Goal: Task Accomplishment & Management: Use online tool/utility

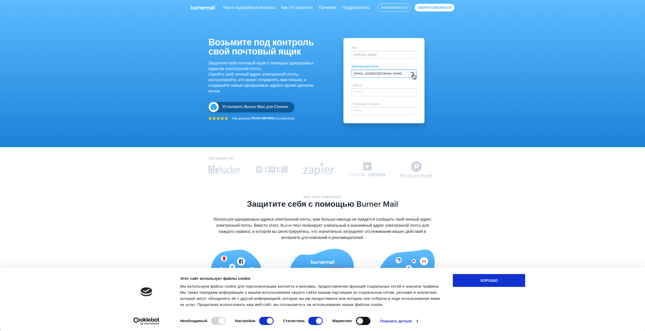
click at [377, 52] on div "Джон Доу" at bounding box center [383, 55] width 65 height 8
click at [380, 92] on div "*********" at bounding box center [383, 92] width 65 height 8
click at [374, 90] on div "*********" at bounding box center [383, 92] width 65 height 8
click at [362, 110] on font "*********" at bounding box center [358, 111] width 9 height 4
click at [411, 73] on img at bounding box center [412, 73] width 5 height 5
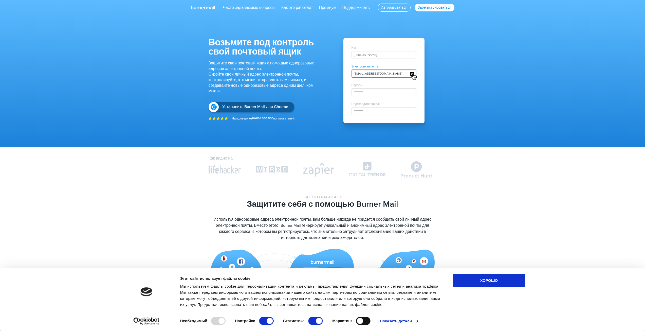
click at [411, 73] on img at bounding box center [412, 73] width 5 height 5
click at [375, 50] on div "Имя Джон Доу" at bounding box center [383, 52] width 65 height 13
click at [437, 8] on font "Зарегистрироваться" at bounding box center [434, 7] width 34 height 4
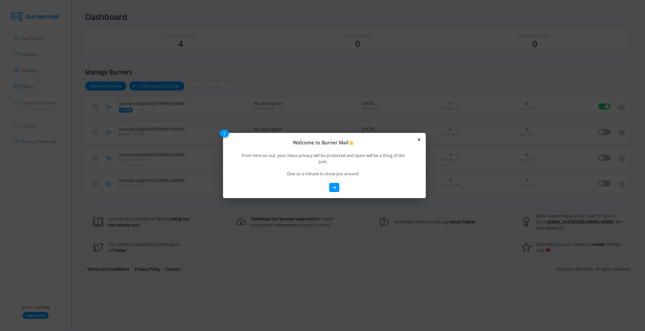
click at [419, 141] on icon at bounding box center [419, 139] width 2 height 2
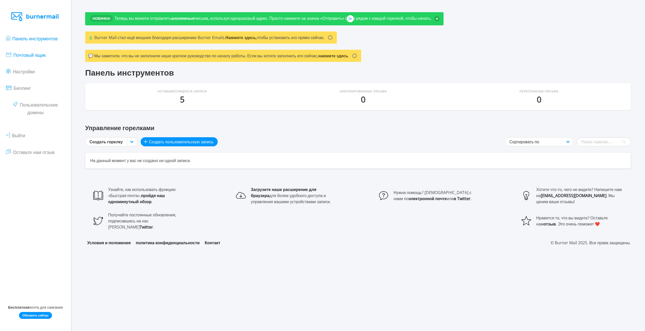
click at [32, 52] on font "Почтовый ящик" at bounding box center [29, 55] width 32 height 6
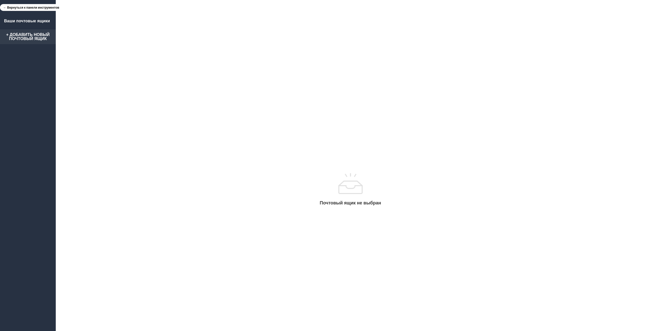
click at [34, 39] on font "+ Добавить новый почтовый ящик" at bounding box center [28, 36] width 44 height 8
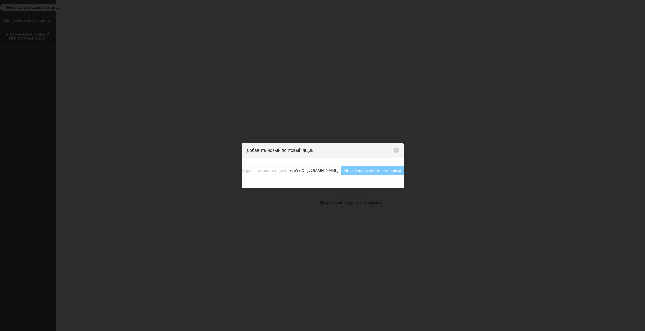
click at [304, 168] on span ". 9c6992 @burnermail.io" at bounding box center [314, 170] width 52 height 6
drag, startPoint x: 282, startPoint y: 171, endPoint x: 284, endPoint y: 169, distance: 3.2
click at [282, 170] on input "text" at bounding box center [264, 170] width 48 height 9
paste input "95z2j@tiffincrane.com"
type input "95z2j@tiffincrane.com"
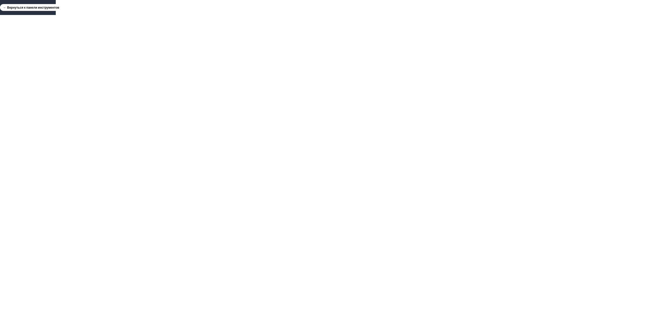
drag, startPoint x: 32, startPoint y: 3, endPoint x: 31, endPoint y: 5, distance: 3.0
click at [32, 2] on div "← Вернуться к панели инструментов" at bounding box center [28, 7] width 56 height 15
click at [29, 8] on font "← Вернуться к панели инструментов" at bounding box center [31, 7] width 56 height 4
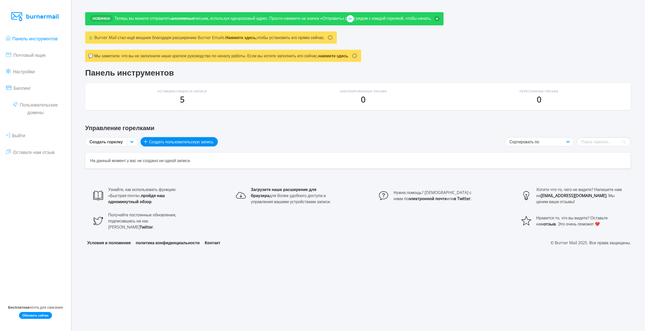
click at [146, 143] on button "Создать пользовательскую запись" at bounding box center [179, 141] width 77 height 9
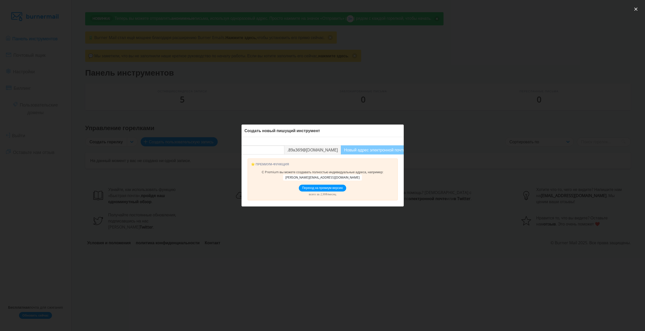
paste input "95z2j@tiff"
type input "95z2j@tiff"
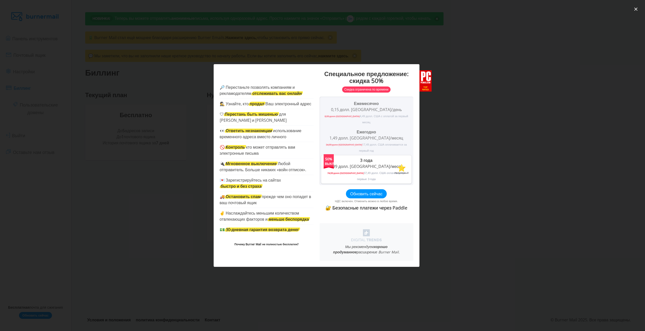
click at [430, 64] on div at bounding box center [322, 165] width 645 height 331
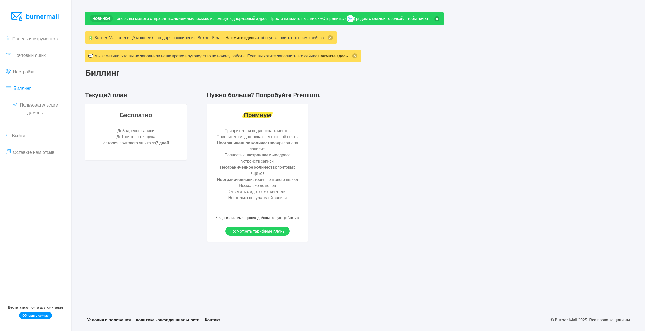
click at [137, 140] on font "История почтового ящика за" at bounding box center [129, 143] width 53 height 6
click at [28, 57] on font "Почтовый ящик" at bounding box center [29, 55] width 32 height 6
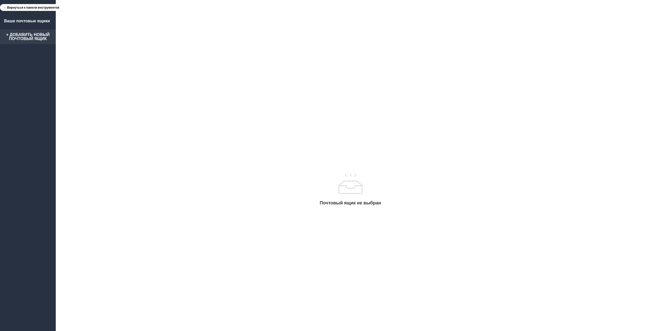
click at [21, 43] on link "+ Добавить новый почтовый ящик" at bounding box center [28, 36] width 56 height 15
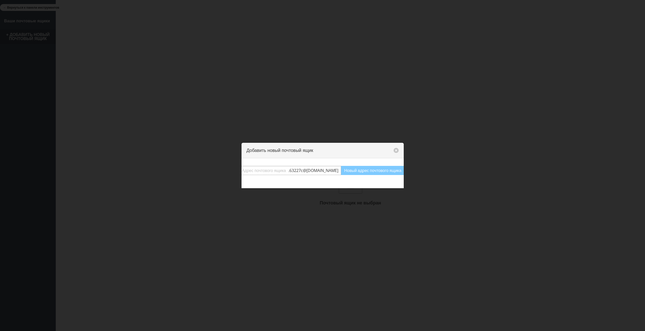
click at [263, 166] on input "text" at bounding box center [264, 170] width 48 height 9
paste input "[EMAIL_ADDRESS][DOMAIN_NAME]"
type input "[EMAIL_ADDRESS][DOMAIN_NAME]"
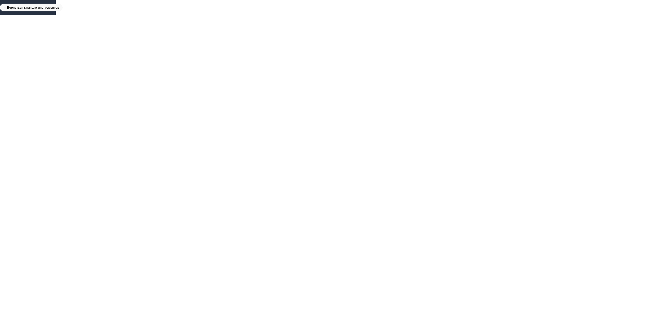
click at [38, 9] on font "← Вернуться к панели инструментов" at bounding box center [31, 7] width 56 height 4
